Goal: Contribute content: Contribute content

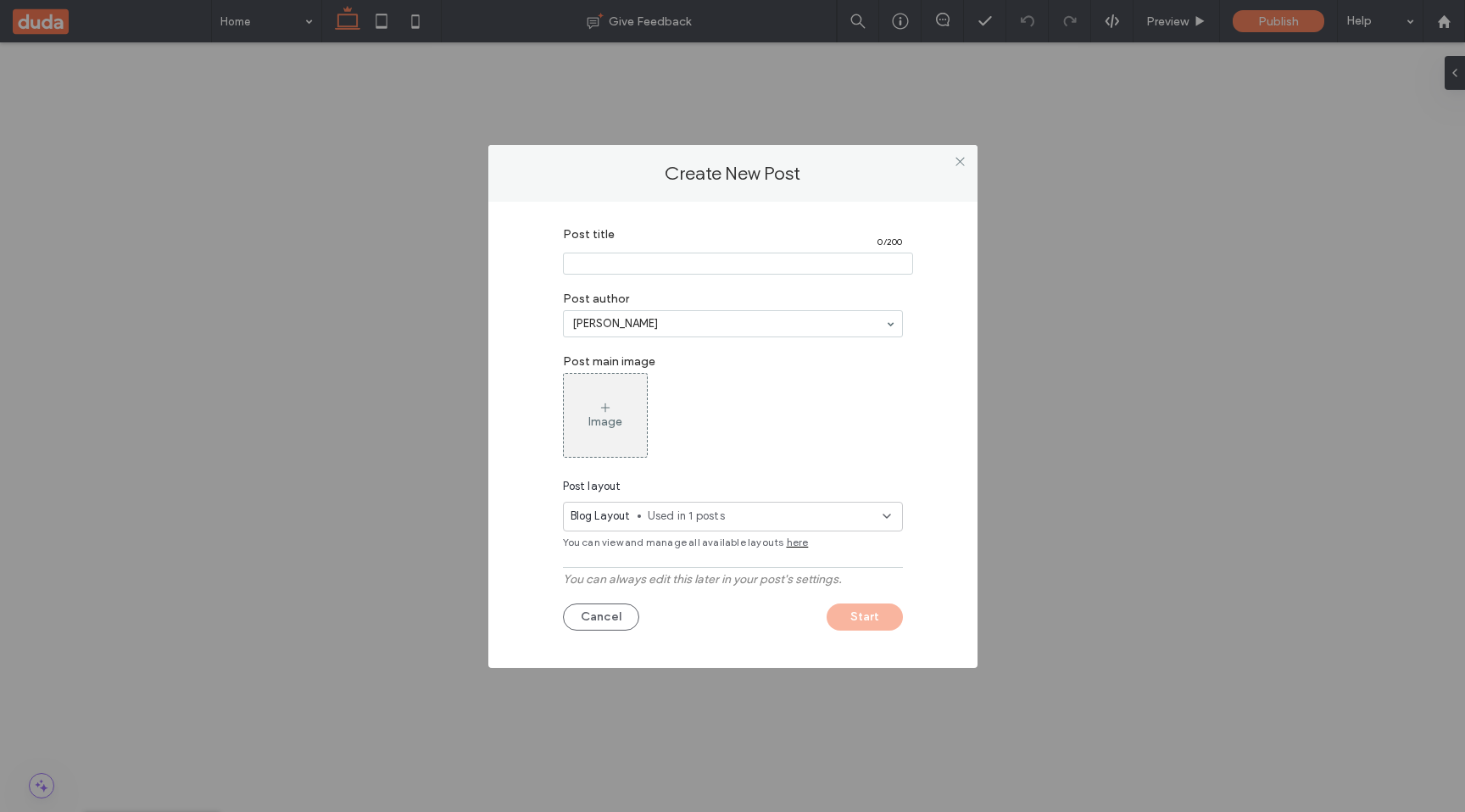
click at [750, 268] on input "Post title" at bounding box center [738, 263] width 350 height 22
type input "*"
type input "**********"
click at [709, 517] on span "Used in 1 posts" at bounding box center [765, 517] width 235 height 17
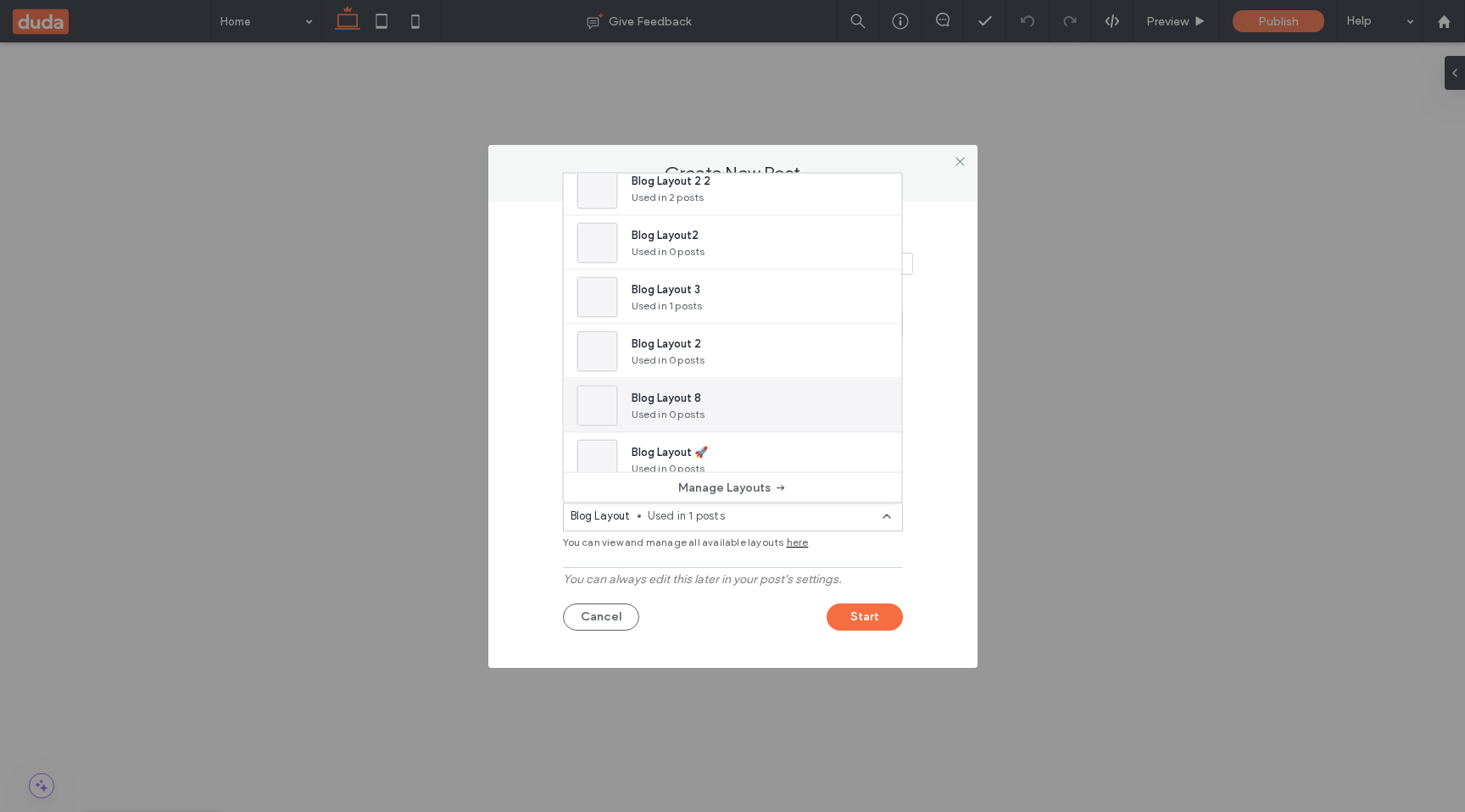
scroll to position [98, 0]
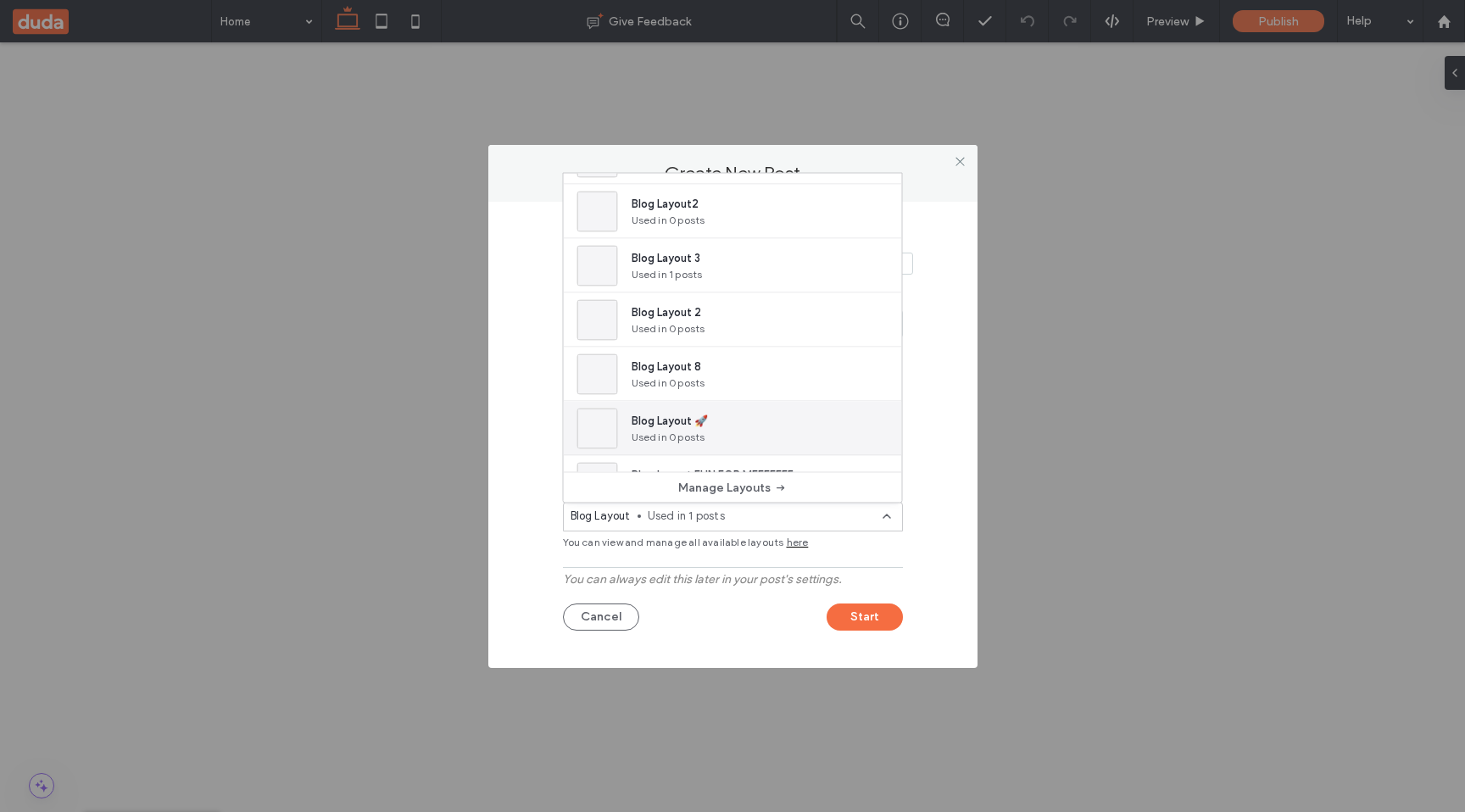
click at [760, 418] on div "Blog Layout 🚀 Used in 0 posts" at bounding box center [733, 429] width 339 height 55
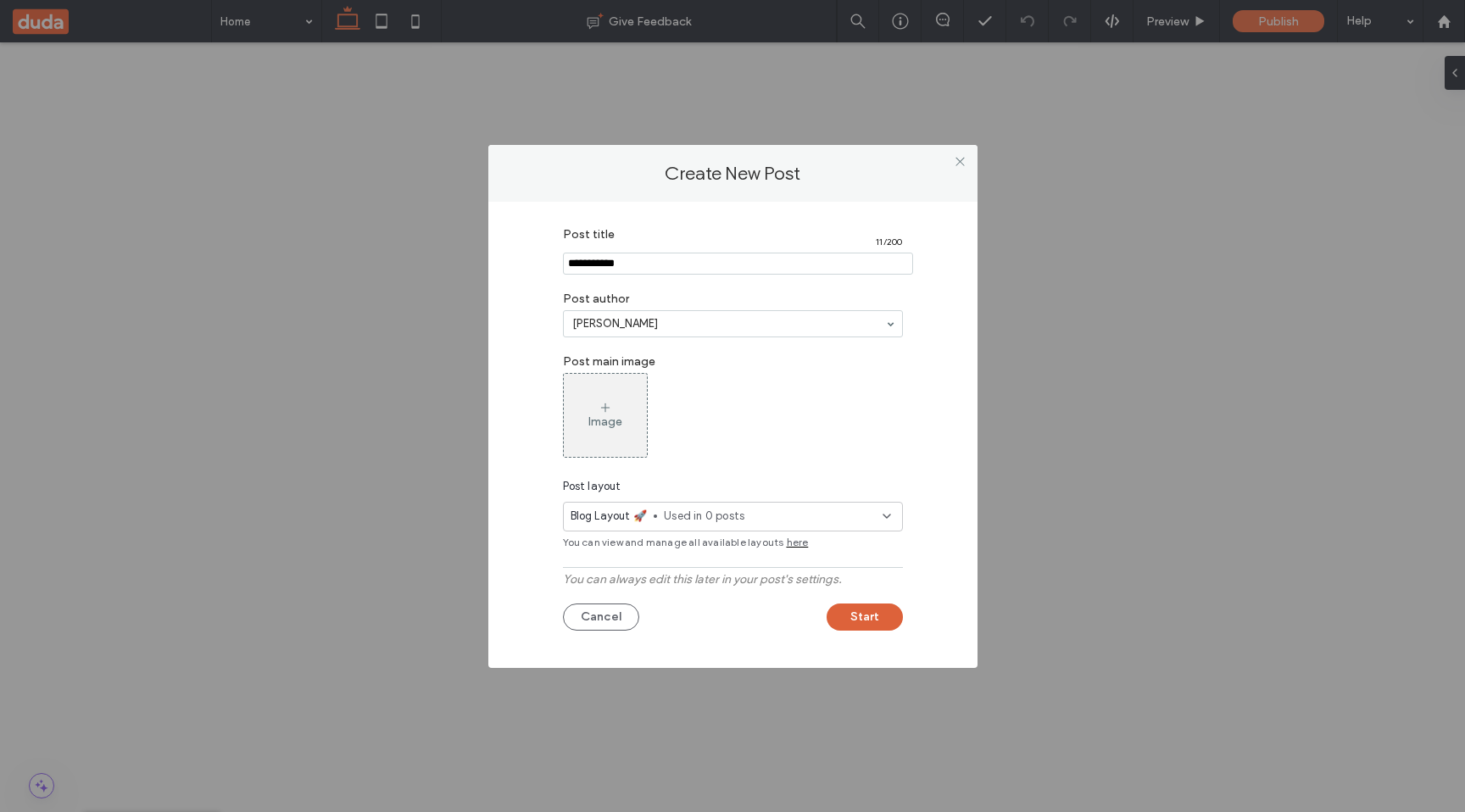
click at [852, 614] on button "Start" at bounding box center [865, 617] width 76 height 27
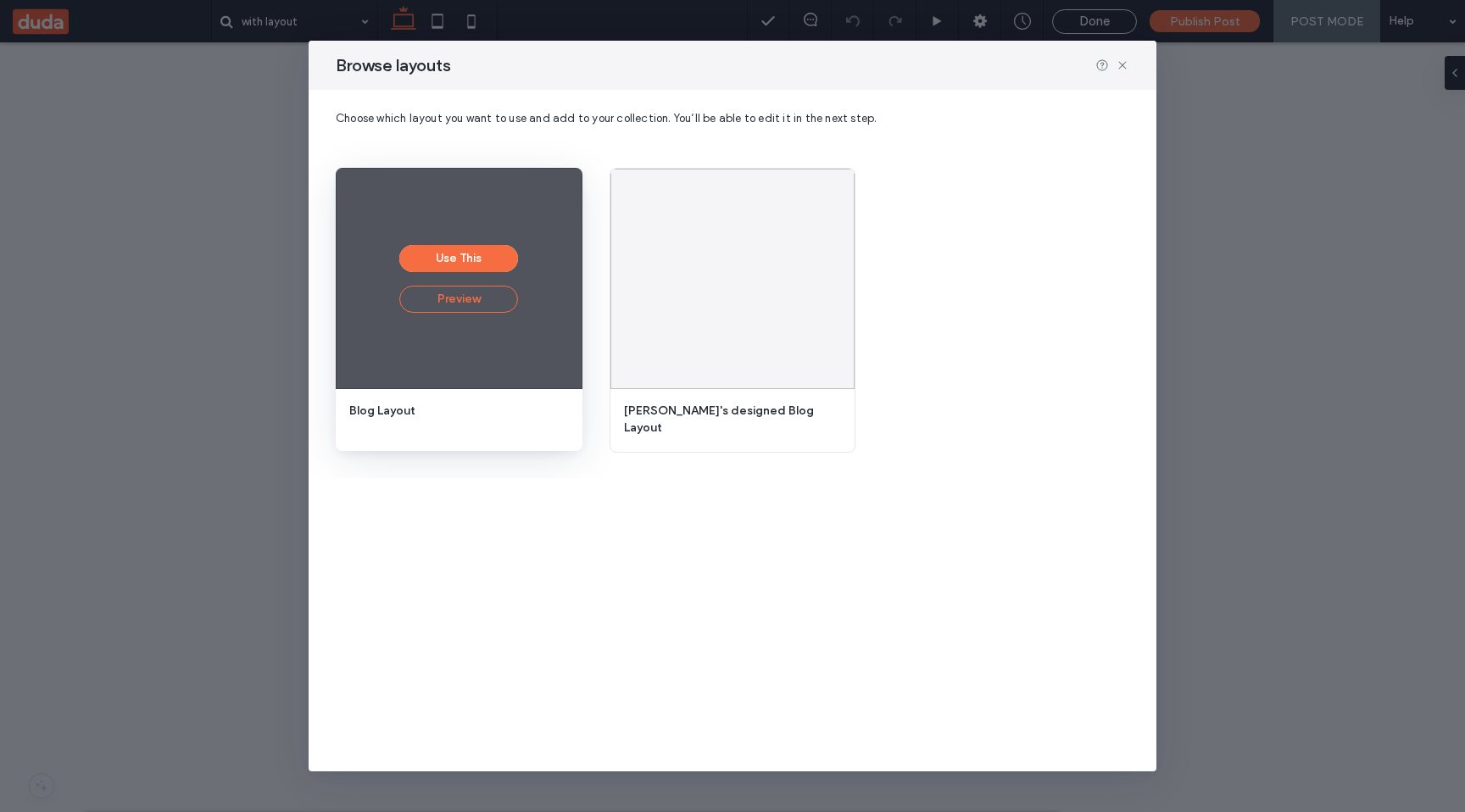
click at [477, 296] on button "Preview" at bounding box center [458, 299] width 119 height 27
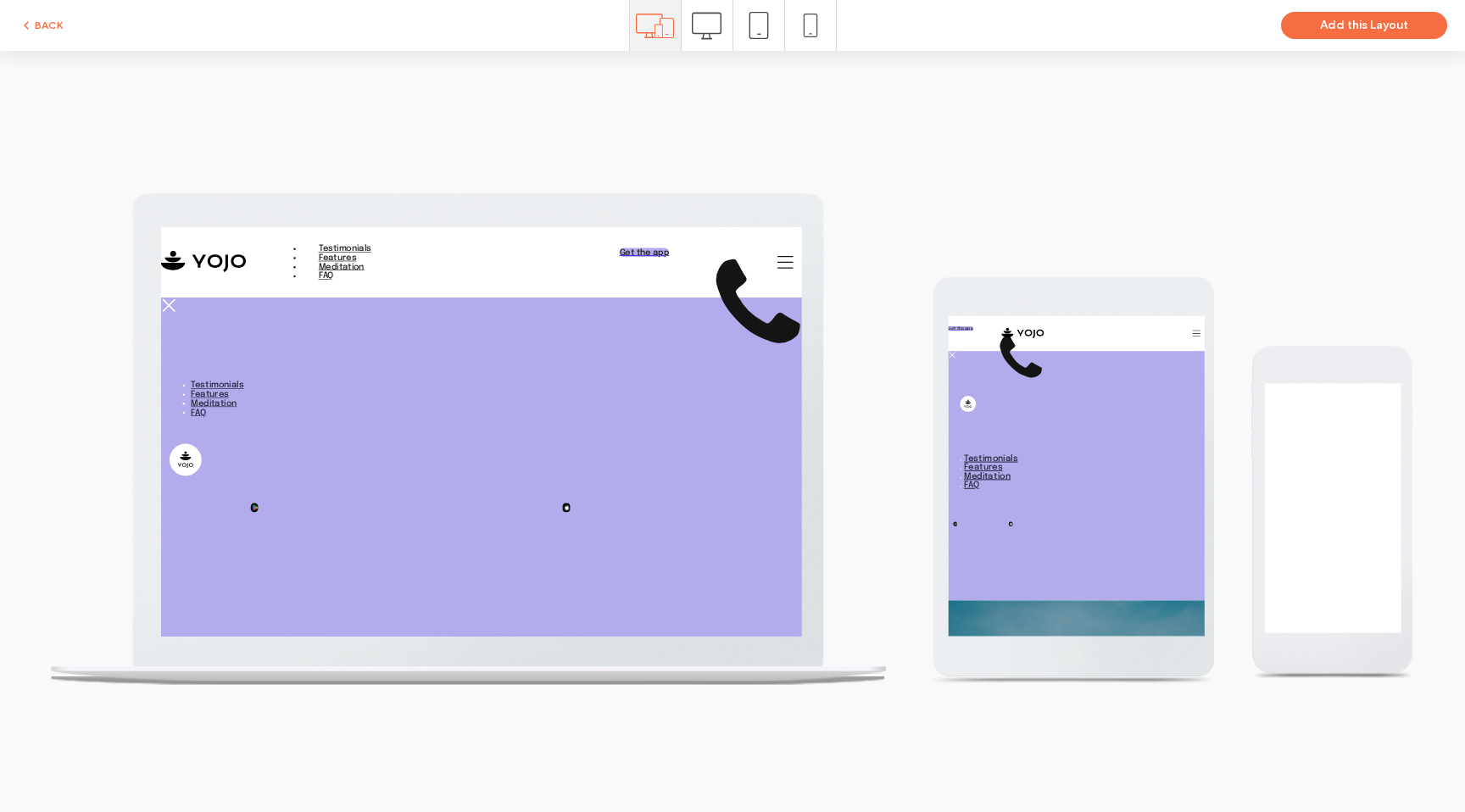
scroll to position [0, 0]
